Goal: Transaction & Acquisition: Obtain resource

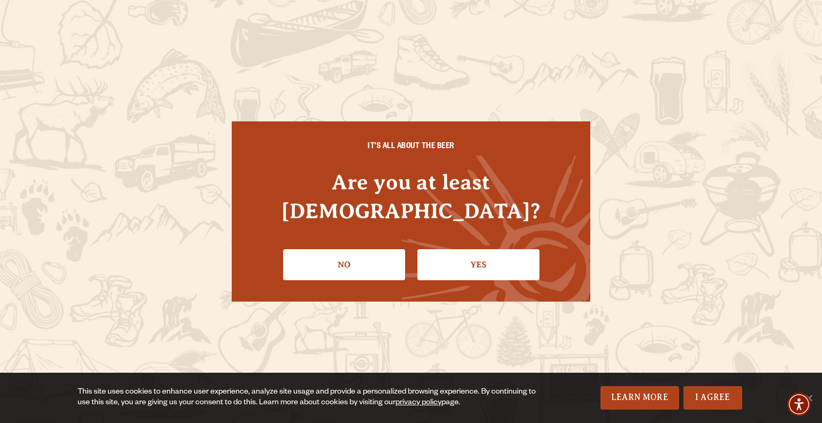
click at [456, 249] on link "Yes" at bounding box center [478, 264] width 122 height 31
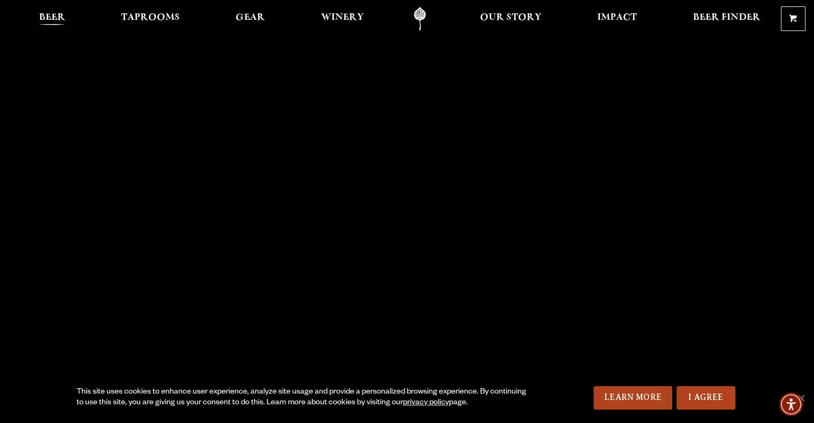
click at [52, 17] on span "Beer" at bounding box center [52, 17] width 26 height 9
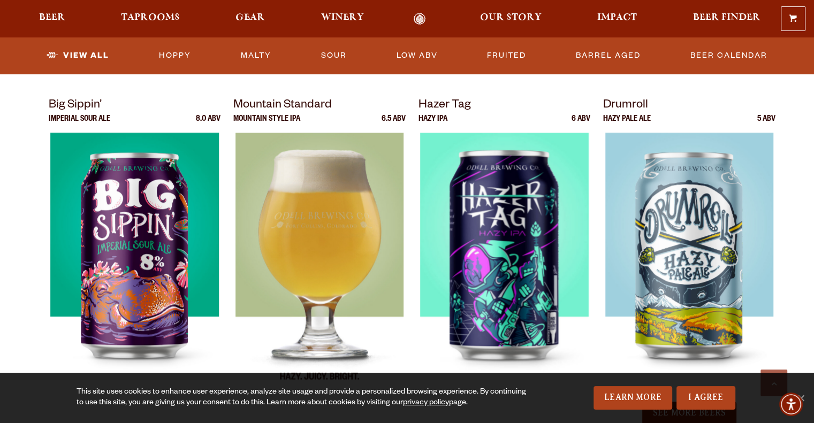
scroll to position [1016, 0]
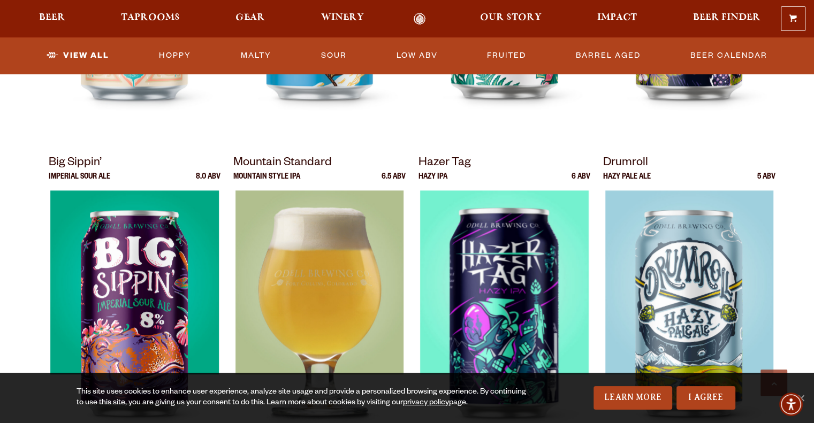
click at [314, 252] on img at bounding box center [319, 323] width 168 height 267
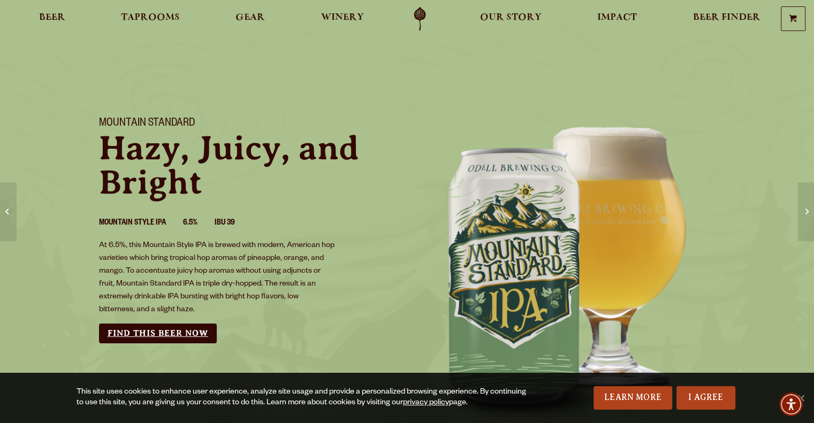
click at [195, 329] on link "Find this Beer Now" at bounding box center [158, 334] width 118 height 20
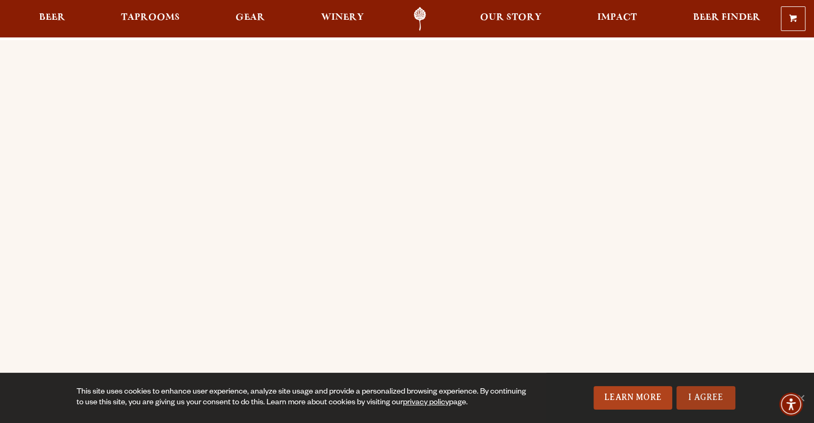
click at [687, 397] on link "I Agree" at bounding box center [705, 398] width 59 height 24
